Goal: Task Accomplishment & Management: Manage account settings

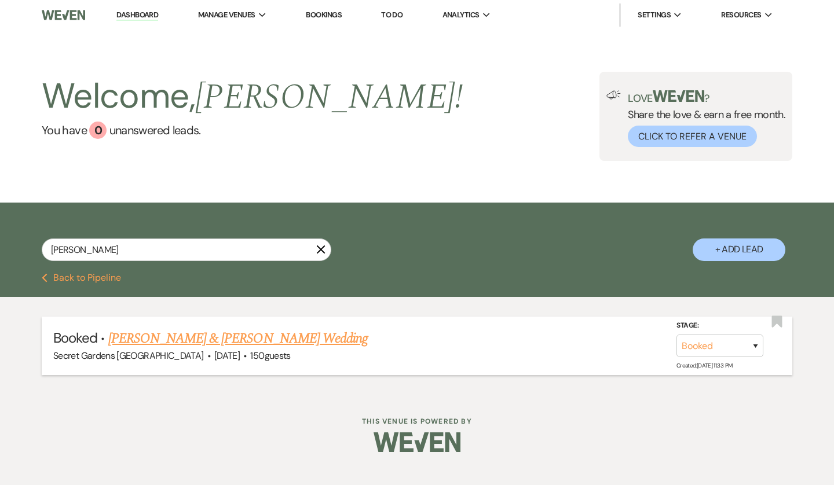
click at [154, 335] on link "[PERSON_NAME] & [PERSON_NAME] Wedding" at bounding box center [237, 338] width 259 height 21
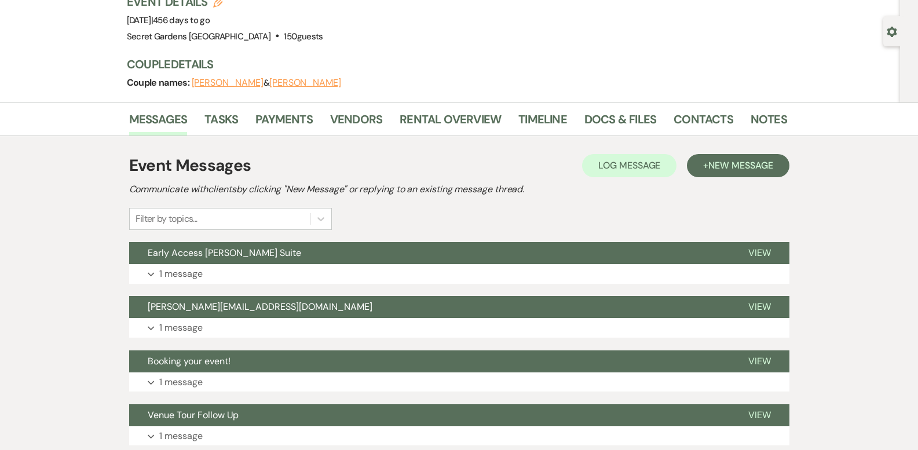
scroll to position [87, 0]
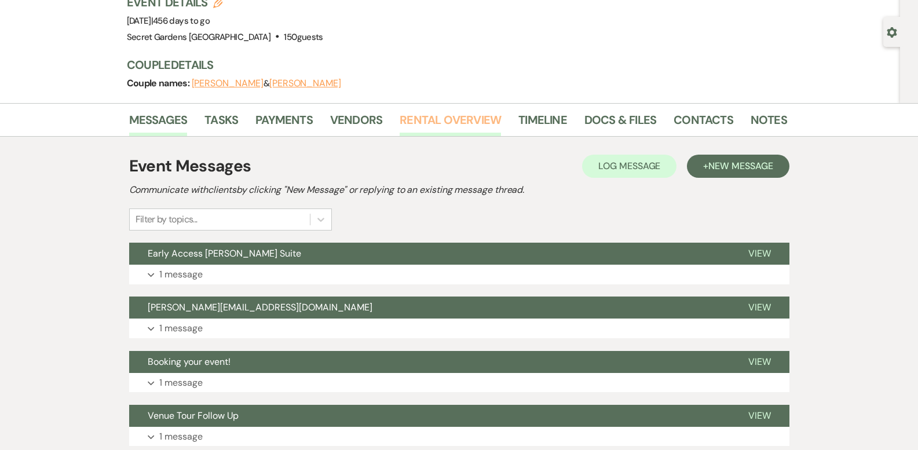
click at [435, 115] on link "Rental Overview" at bounding box center [450, 123] width 101 height 25
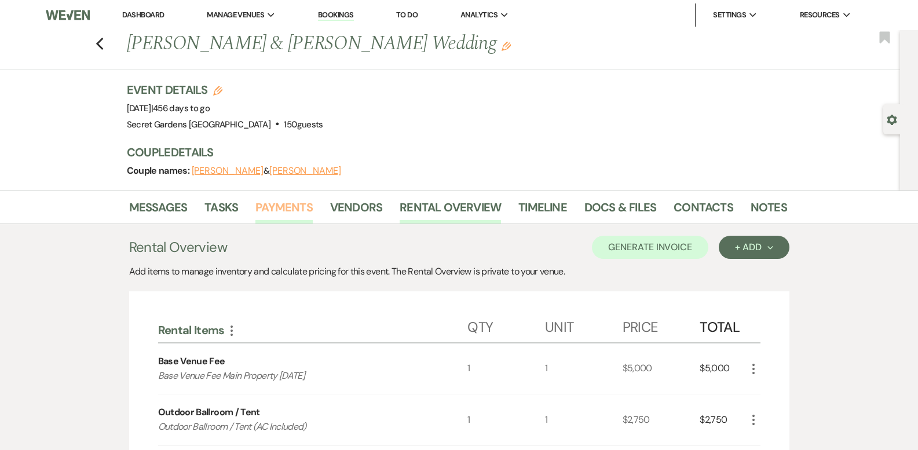
click at [281, 212] on link "Payments" at bounding box center [283, 210] width 57 height 25
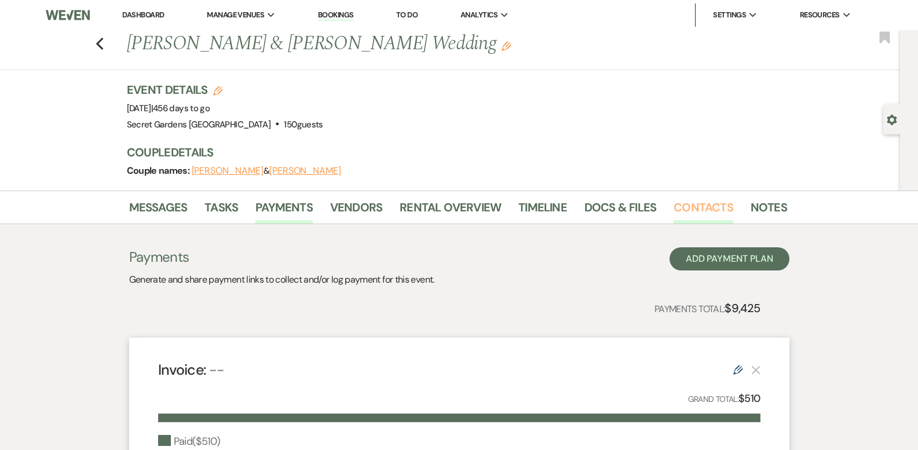
click at [689, 205] on link "Contacts" at bounding box center [704, 210] width 60 height 25
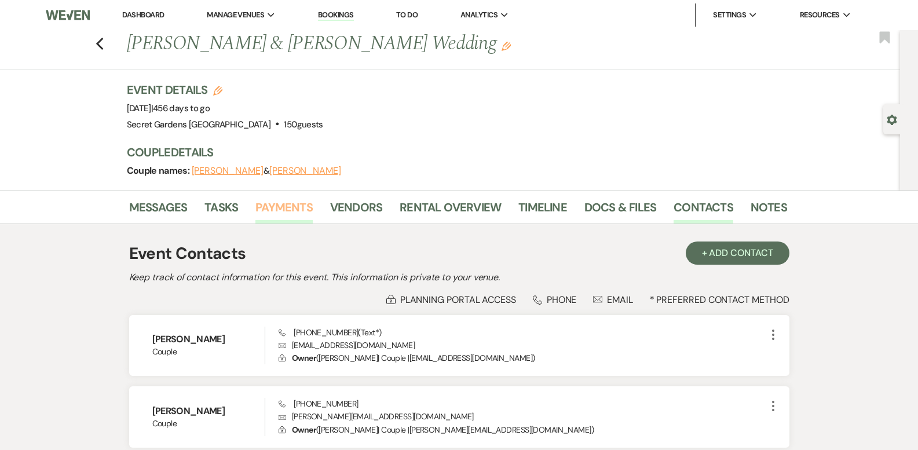
click at [293, 204] on link "Payments" at bounding box center [283, 210] width 57 height 25
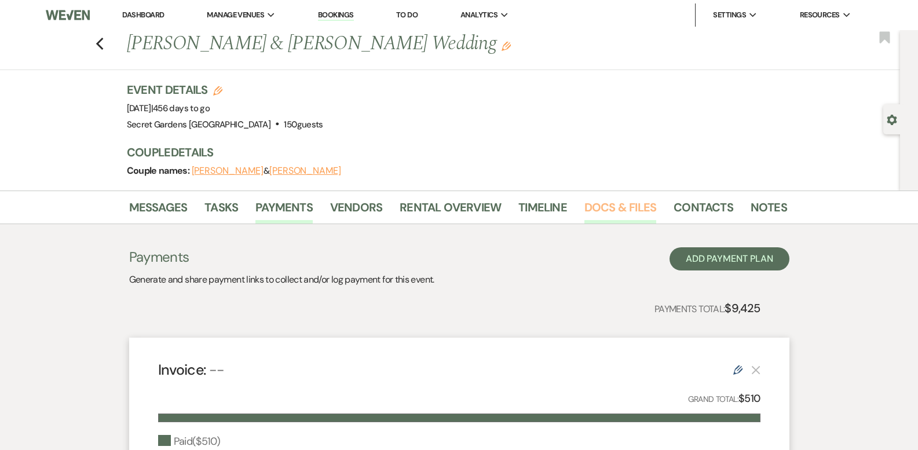
click at [592, 204] on link "Docs & Files" at bounding box center [620, 210] width 72 height 25
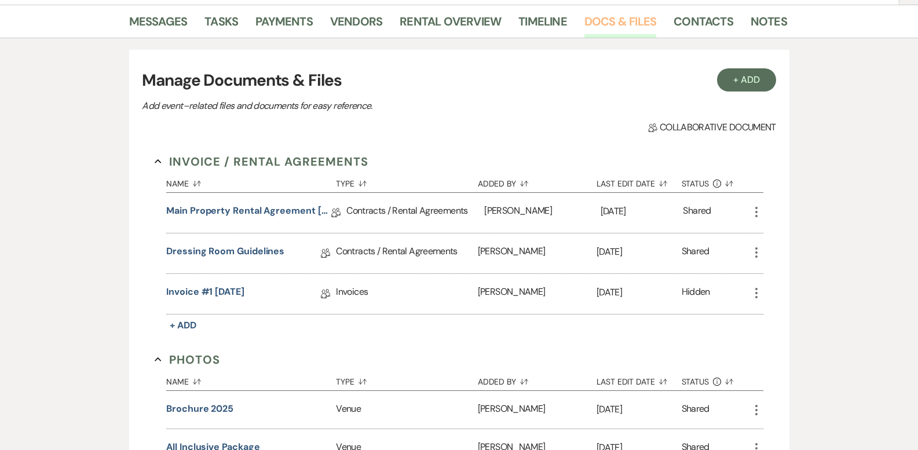
scroll to position [196, 0]
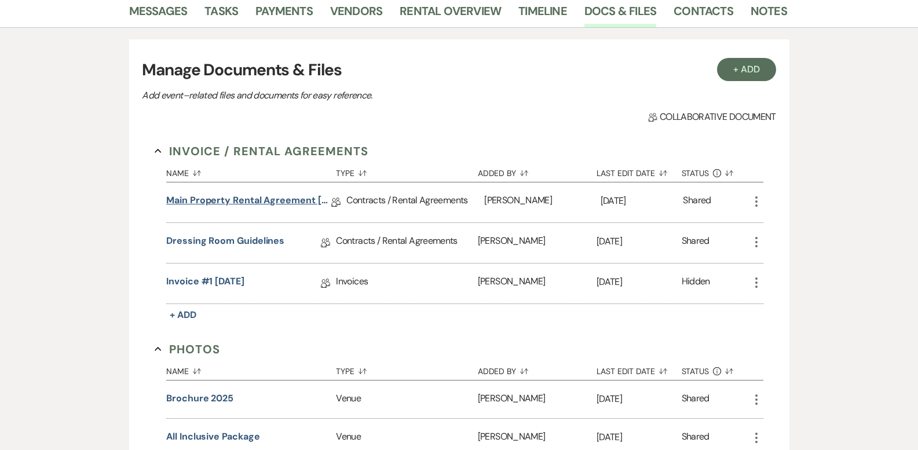
click at [247, 199] on link "Main Property Rental Agreement [DATE]" at bounding box center [248, 202] width 165 height 18
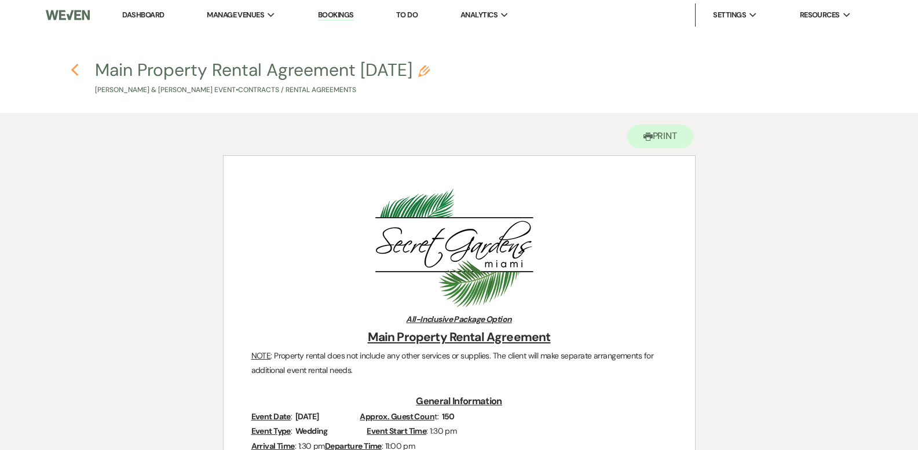
click at [77, 75] on use "button" at bounding box center [75, 70] width 8 height 13
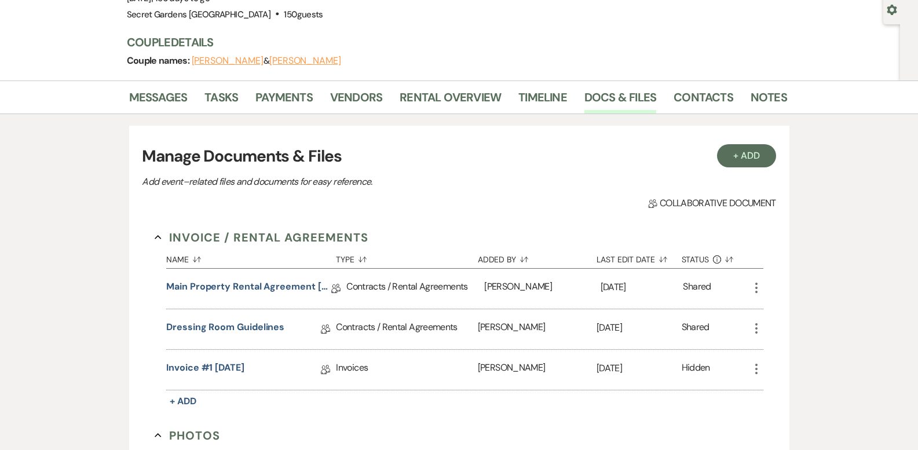
scroll to position [107, 0]
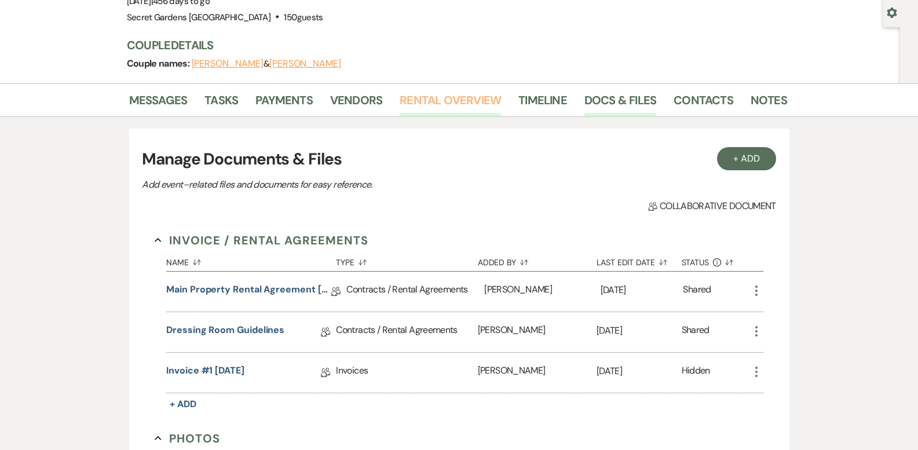
click at [427, 107] on link "Rental Overview" at bounding box center [450, 103] width 101 height 25
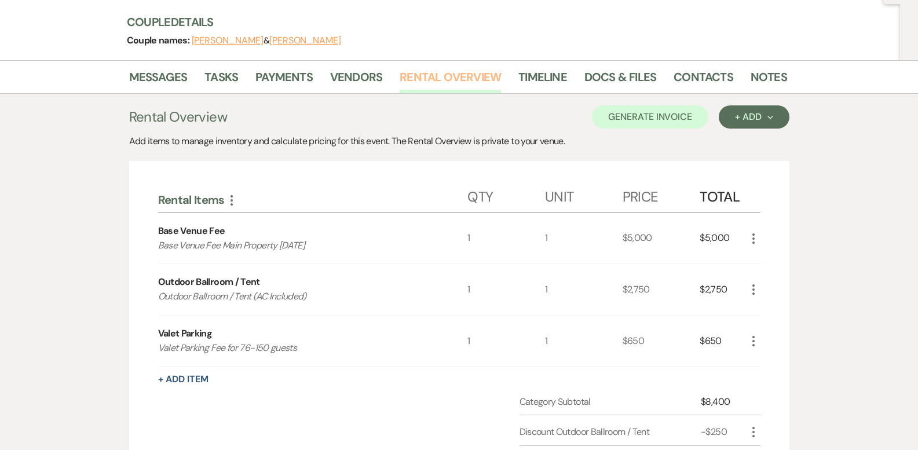
scroll to position [130, 0]
click at [203, 377] on button "+ Add Item" at bounding box center [183, 379] width 50 height 9
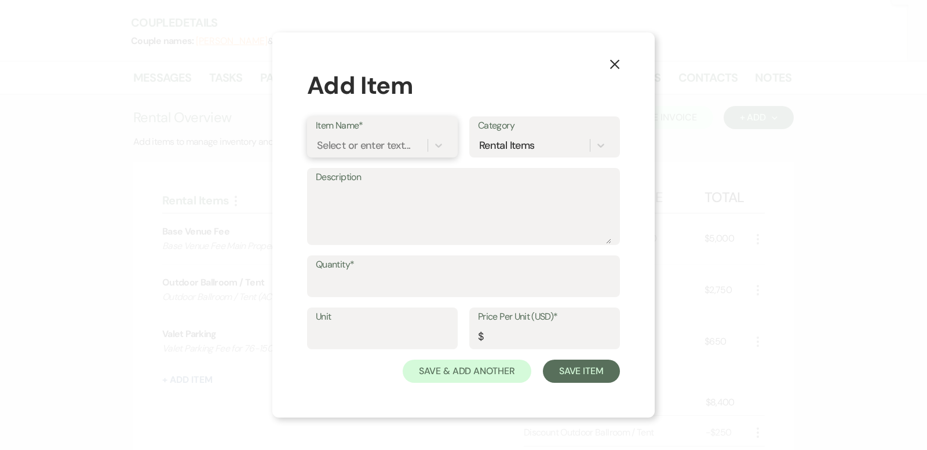
click at [376, 144] on div "Select or enter text..." at bounding box center [363, 146] width 93 height 16
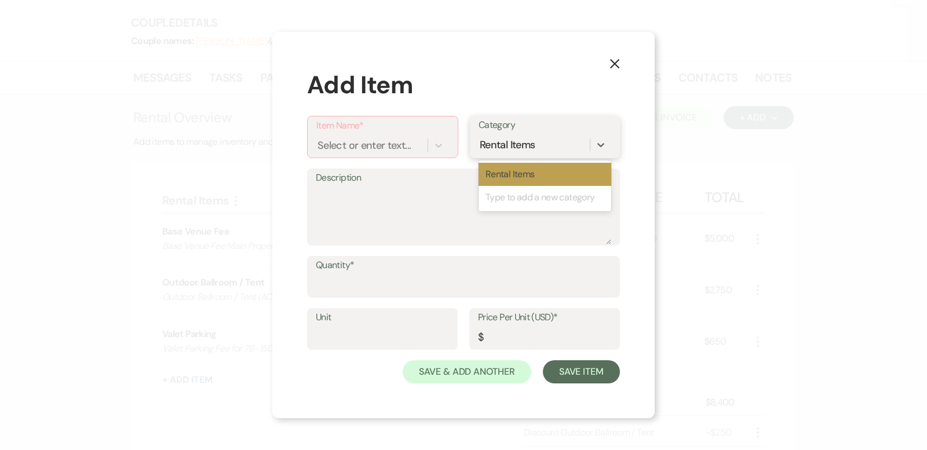
click at [492, 146] on div "Rental Items" at bounding box center [507, 145] width 55 height 16
click at [422, 153] on div "Select or enter text..." at bounding box center [371, 146] width 111 height 20
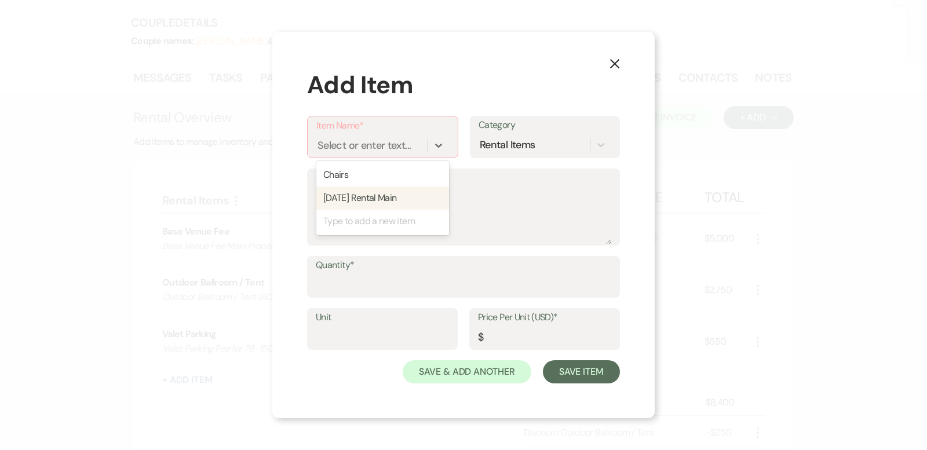
click at [614, 66] on icon "X" at bounding box center [614, 63] width 10 height 10
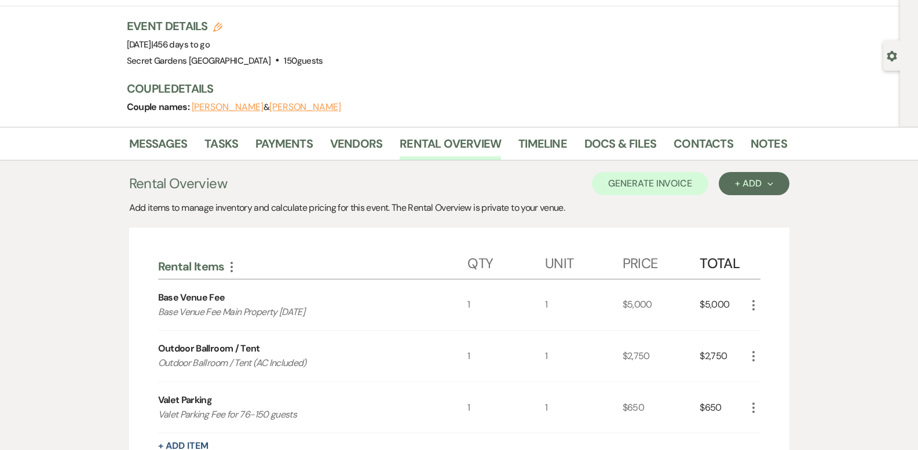
scroll to position [63, 0]
